Goal: Task Accomplishment & Management: Manage account settings

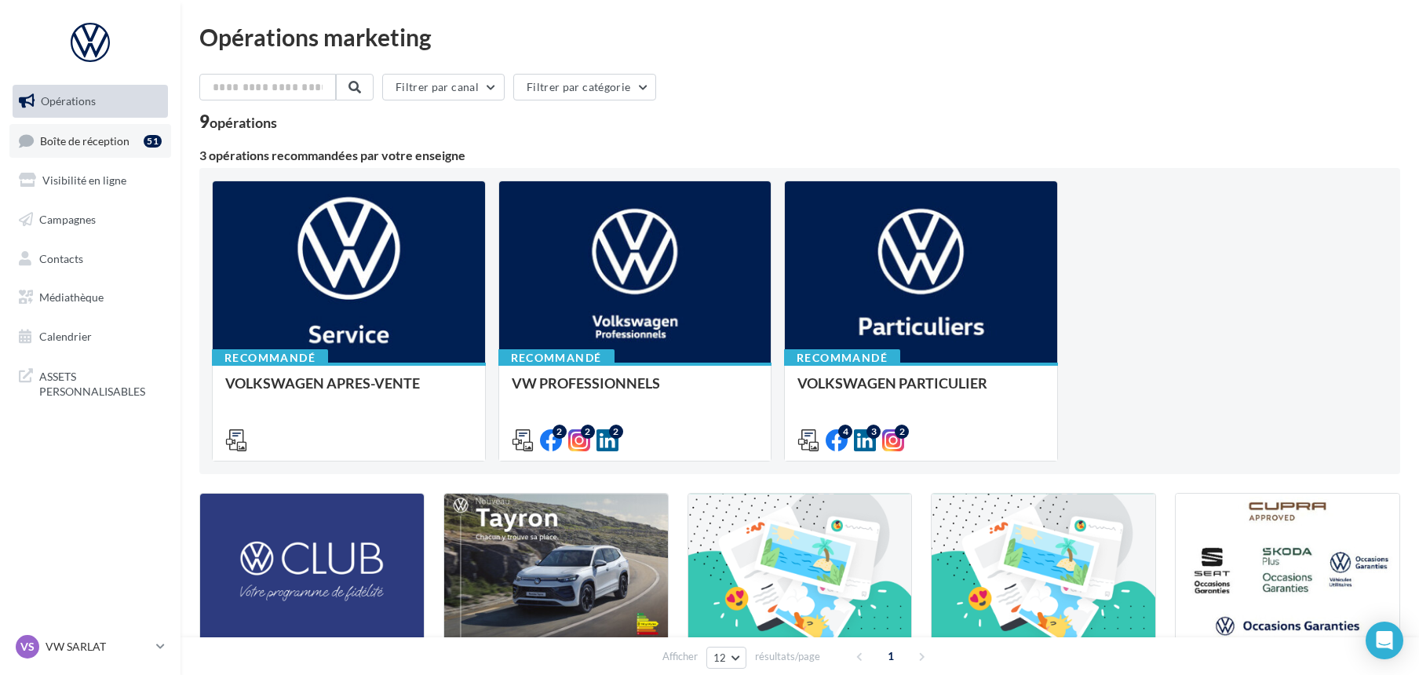
click at [108, 142] on span "Boîte de réception" at bounding box center [84, 139] width 89 height 13
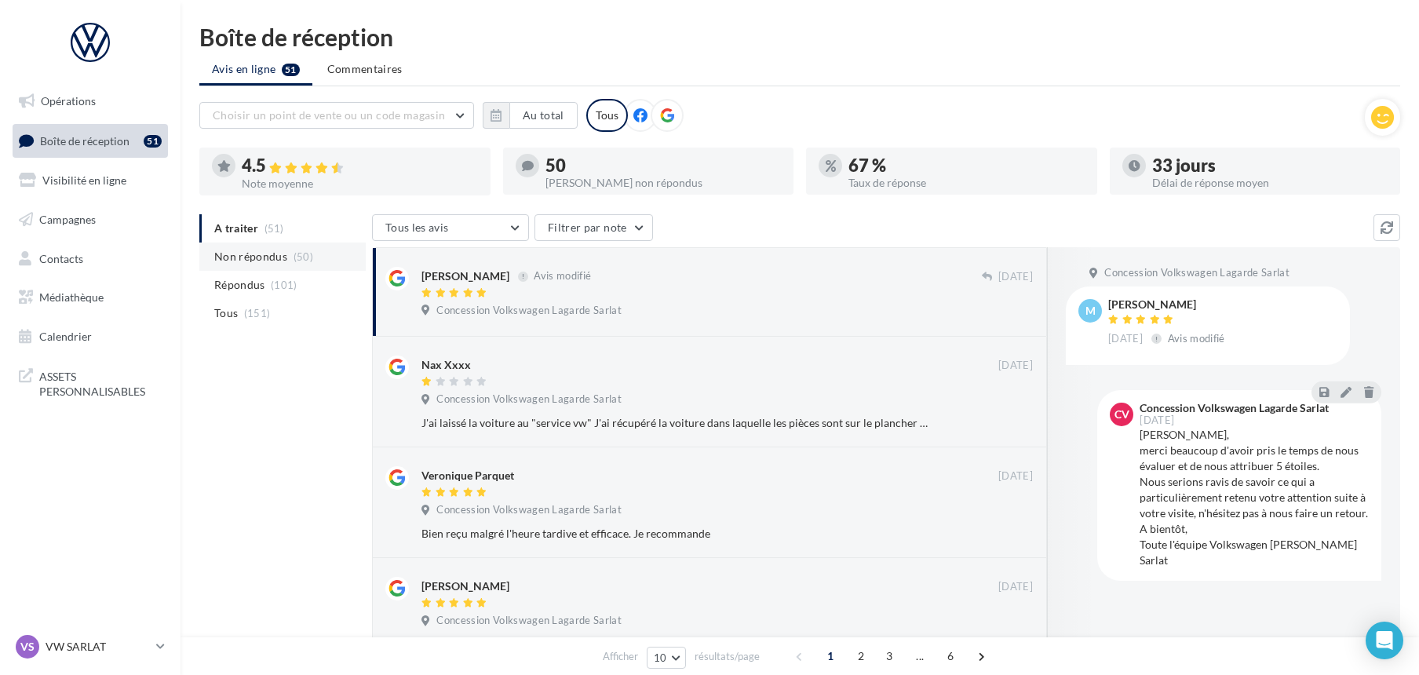
click at [252, 257] on span "Non répondus" at bounding box center [250, 257] width 73 height 16
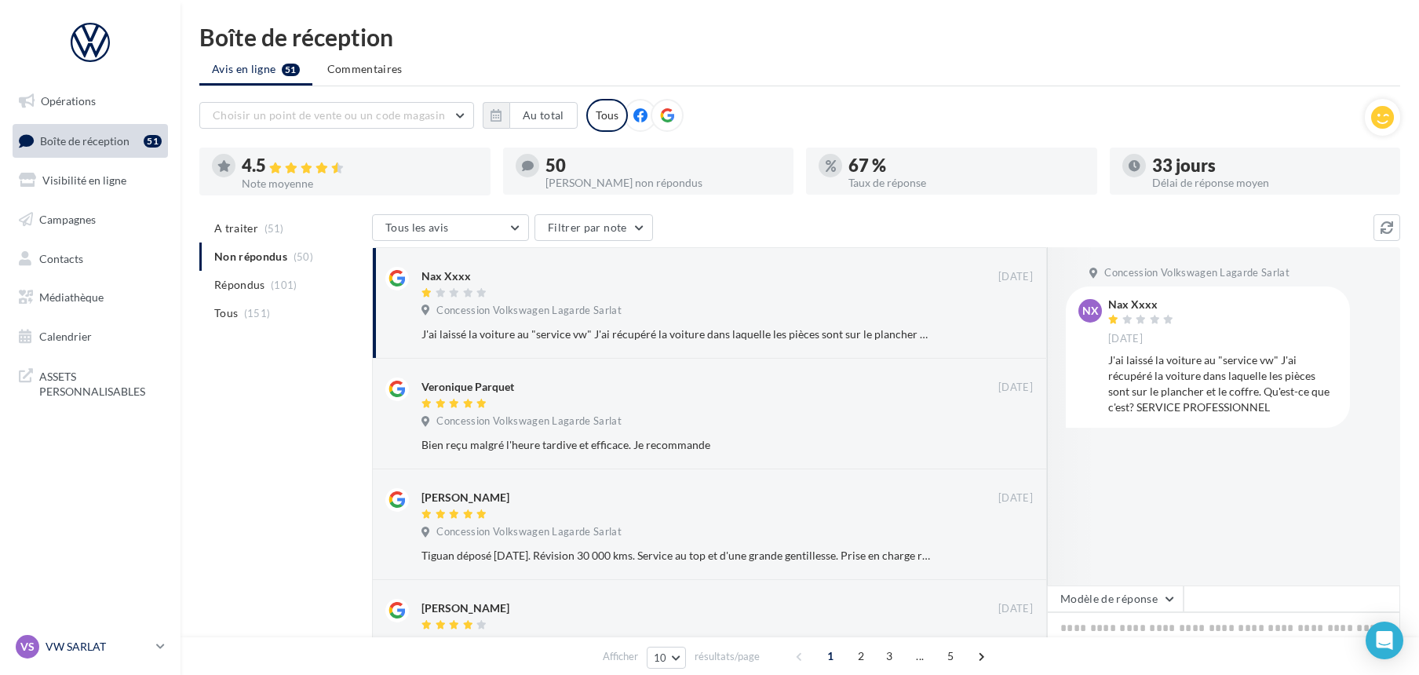
click at [99, 650] on p "VW SARLAT" at bounding box center [98, 647] width 104 height 16
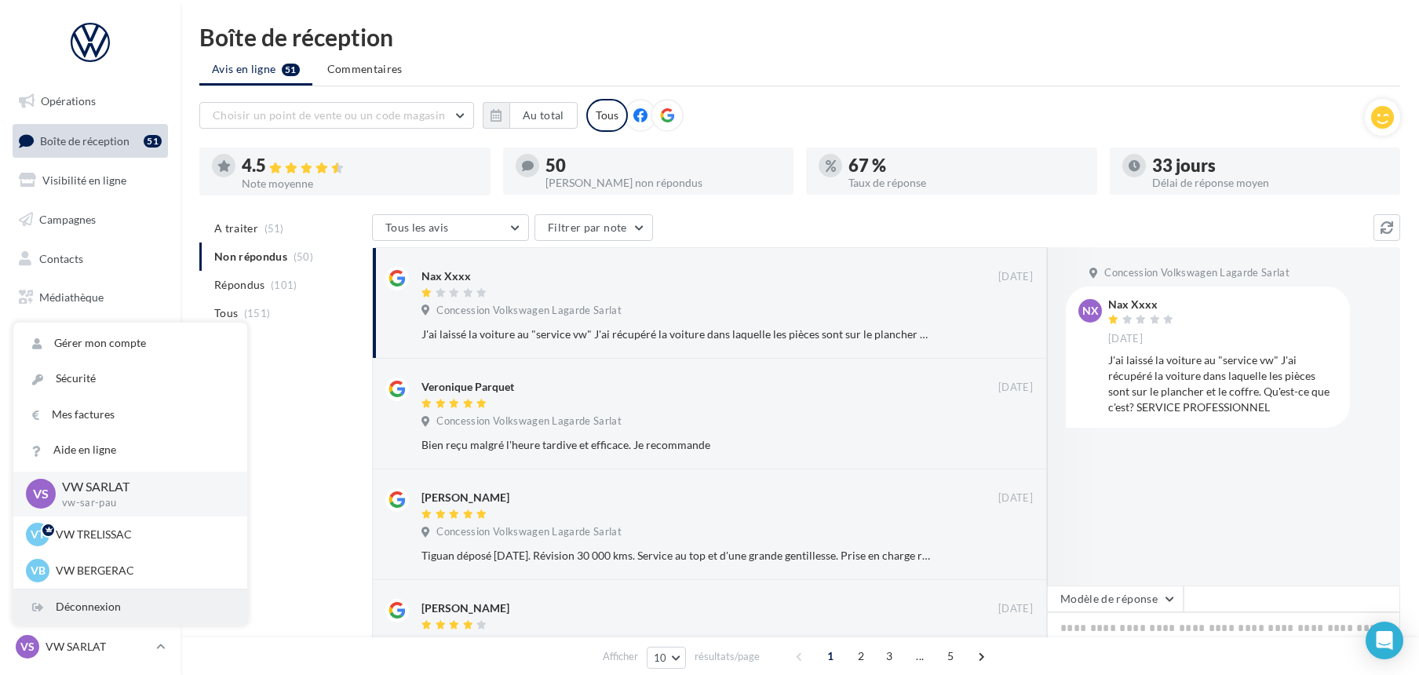
click at [101, 603] on div "Déconnexion" at bounding box center [130, 607] width 234 height 35
